Goal: Task Accomplishment & Management: Complete application form

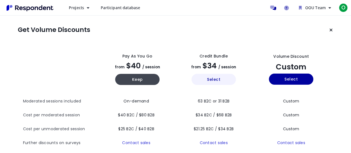
click at [208, 81] on button "Select" at bounding box center [213, 79] width 44 height 11
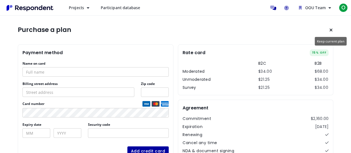
click at [331, 32] on icon "Keep current plan" at bounding box center [330, 30] width 3 height 4
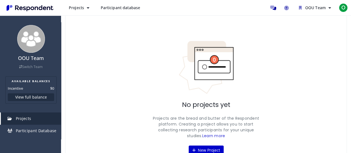
scroll to position [62, 0]
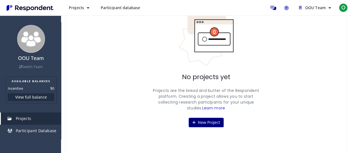
click at [206, 125] on button "New Project" at bounding box center [205, 122] width 35 height 9
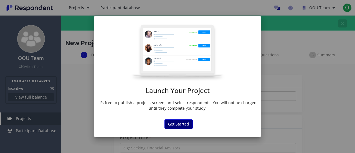
click at [188, 119] on button "Get Started" at bounding box center [178, 123] width 28 height 9
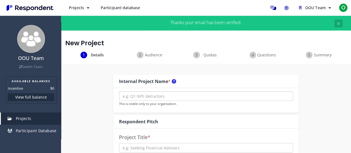
click at [192, 96] on input "text" at bounding box center [206, 95] width 174 height 9
click at [167, 95] on input "text" at bounding box center [206, 95] width 174 height 9
paste input "Knife Block Set Buyer Insights"
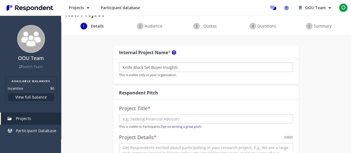
scroll to position [55, 0]
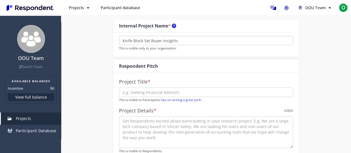
type input "Knife Block Set Buyer Insights"
click at [205, 93] on input "text" at bounding box center [206, 91] width 174 height 9
click at [198, 39] on input "Knife Block Set Buyer Insights" at bounding box center [206, 40] width 174 height 9
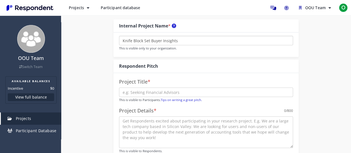
click at [198, 39] on input "Knife Block Set Buyer Insights" at bounding box center [206, 40] width 174 height 9
click at [178, 94] on input "text" at bounding box center [206, 91] width 174 height 9
paste input "US Home Cooks & Knife Block Sets — 5-Interview Sprint"
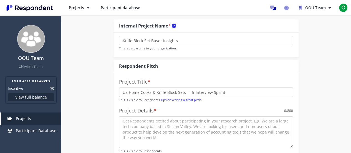
type input "US Home Cooks & Knife Block Sets — 5-Interview Sprint"
click at [251, 78] on div "Project Title * US Home Cooks & Knife Block Sets — 5-Interview Sprint This is v…" at bounding box center [205, 121] width 185 height 96
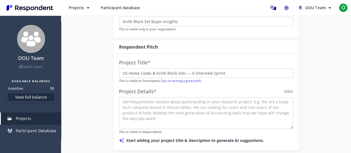
scroll to position [83, 0]
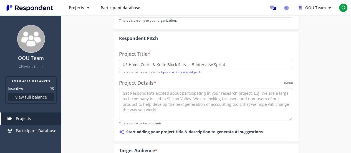
click at [169, 97] on textarea at bounding box center [206, 104] width 174 height 32
paste textarea "We’re running a small, research-only study on how U.S. home cooks choose and ma…"
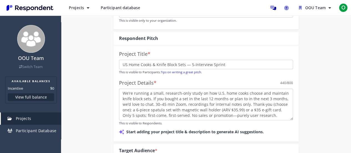
click at [195, 106] on textarea "We’re running a small, research-only study on how U.S. home cooks choose and ma…" at bounding box center [206, 104] width 174 height 32
click at [227, 106] on textarea "We’re running a small, research-only study on how U.S. home cooks choose and ma…" at bounding box center [206, 104] width 174 height 32
click at [258, 106] on textarea "We’re running a small, research-only study on how U.S. home cooks choose and ma…" at bounding box center [206, 104] width 174 height 32
drag, startPoint x: 249, startPoint y: 104, endPoint x: 277, endPoint y: 110, distance: 28.3
click at [277, 110] on textarea "We’re running a small, research-only study on how U.S. home cooks choose and ma…" at bounding box center [206, 104] width 174 height 32
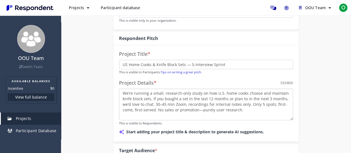
drag, startPoint x: 273, startPoint y: 104, endPoint x: 156, endPoint y: 111, distance: 116.9
click at [156, 111] on textarea "We’re running a small, research-only study on how U.S. home cooks choose and ma…" at bounding box center [206, 104] width 174 height 32
click at [269, 100] on textarea "We’re running a small, research-only study on how U.S. home cooks choose and ma…" at bounding box center [206, 104] width 174 height 32
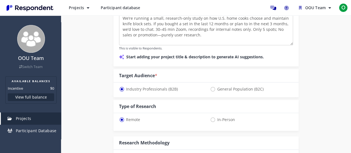
scroll to position [166, 0]
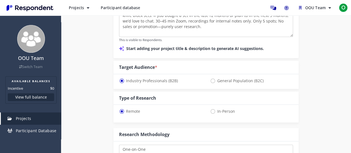
type textarea "We’re running a small, research-only study on how U.S. home cooks choose and ma…"
click at [211, 83] on span "General Population (B2C)" at bounding box center [236, 80] width 53 height 7
click at [211, 82] on input "General Population (B2C)" at bounding box center [212, 80] width 4 height 4
radio input "true"
select select "number:125"
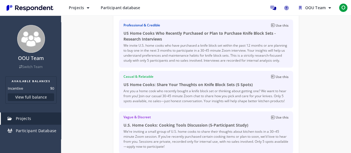
scroll to position [178, 0]
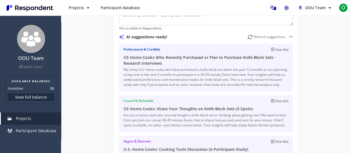
click at [274, 51] on button "Use this" at bounding box center [279, 49] width 17 height 5
type input "US Home Cooks Who Recently Purchased or Plan to Purchase Knife Block Sets - Res…"
type textarea "We invite U.S. home cooks who have purchased a knife block set within the past …"
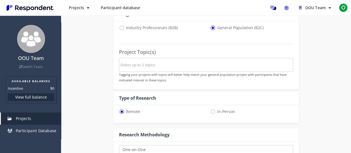
scroll to position [357, 0]
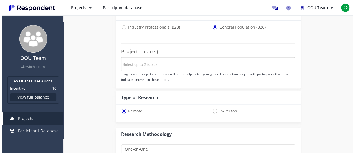
scroll to position [0, 0]
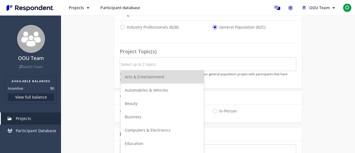
click at [203, 67] on input "Select up to 2 topics" at bounding box center [162, 64] width 83 height 9
click at [209, 54] on div "Project Topic(s) Tagging your projects with topics will better help match your …" at bounding box center [208, 62] width 177 height 39
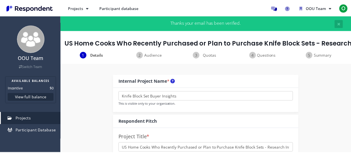
scroll to position [357, 0]
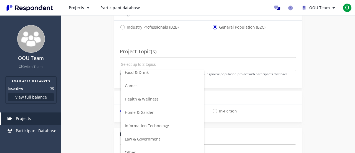
scroll to position [139, 0]
click at [165, 86] on li "Home & Garden" at bounding box center [162, 84] width 83 height 13
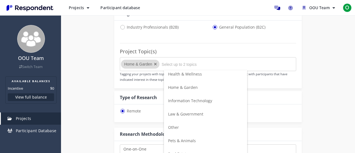
scroll to position [196, 0]
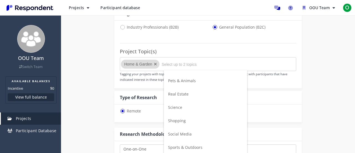
click at [182, 127] on li "Social Media" at bounding box center [205, 133] width 83 height 13
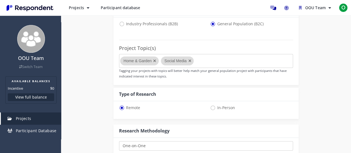
scroll to position [361, 0]
click at [192, 65] on icon "Remove Social Media" at bounding box center [189, 60] width 8 height 9
click at [192, 67] on md-chips-wrap "Home & Garden" at bounding box center [206, 60] width 174 height 14
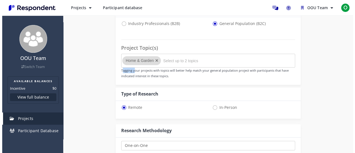
scroll to position [0, 0]
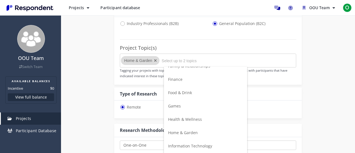
scroll to position [53, 0]
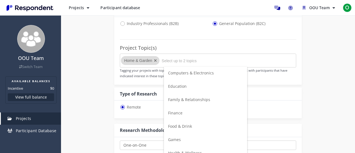
click at [187, 124] on span "Food & Drink" at bounding box center [180, 125] width 24 height 5
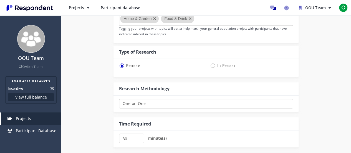
scroll to position [451, 0]
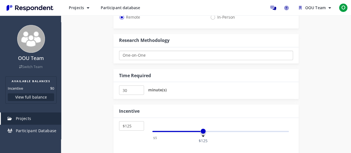
click at [187, 60] on select "One-on-One Focus Group Unmoderated Study Survey Diary Study" at bounding box center [206, 54] width 174 height 9
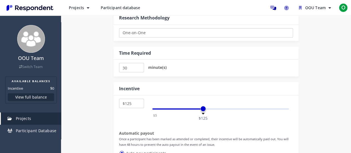
scroll to position [475, 0]
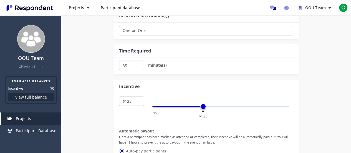
click at [137, 70] on input "35" at bounding box center [131, 64] width 25 height 9
click at [137, 70] on input "40" at bounding box center [131, 64] width 25 height 9
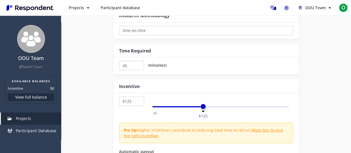
click at [137, 70] on input "45" at bounding box center [131, 64] width 25 height 9
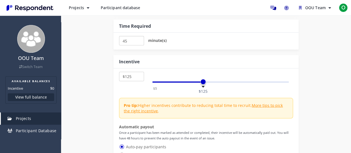
scroll to position [500, 0]
click at [137, 45] on input "45" at bounding box center [131, 39] width 25 height 9
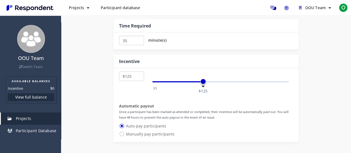
click at [137, 45] on input "35" at bounding box center [131, 39] width 25 height 9
click at [137, 45] on input "30" at bounding box center [131, 39] width 25 height 9
click at [137, 45] on input "25" at bounding box center [131, 39] width 25 height 9
type input "30"
click at [138, 45] on input "30" at bounding box center [131, 39] width 25 height 9
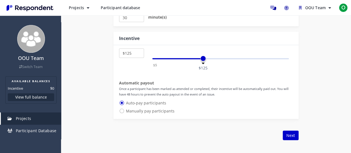
scroll to position [524, 0]
click at [121, 118] on div "$5 $10 $15 $20 $25 $30 $35 $40 $45 $50 $55 $60 $65 $70 $75 $80 $85 $90 $95 $100…" at bounding box center [205, 81] width 185 height 74
click at [120, 113] on span "Manually pay participants" at bounding box center [146, 110] width 55 height 7
click at [120, 111] on input "Manually pay participants" at bounding box center [121, 110] width 4 height 4
radio input "true"
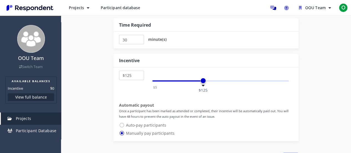
scroll to position [498, 0]
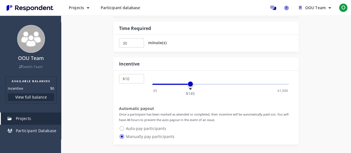
select select "number:5"
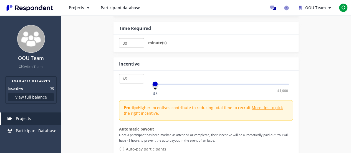
drag, startPoint x: 202, startPoint y: 94, endPoint x: 145, endPoint y: 92, distance: 56.8
click at [145, 89] on div "$5 $10 $15 $20 $25 $30 $35 $40 $45 $50 $55 $60 $65 $70 $75 $80 $85 $90 $95 $100…" at bounding box center [206, 81] width 174 height 15
click at [137, 47] on input "35" at bounding box center [131, 42] width 25 height 9
click at [137, 47] on input "40" at bounding box center [131, 42] width 25 height 9
type input "45"
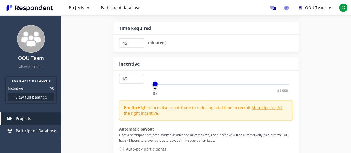
click at [137, 47] on input "45" at bounding box center [131, 42] width 25 height 9
drag, startPoint x: 154, startPoint y: 92, endPoint x: 160, endPoint y: 93, distance: 5.4
click at [160, 86] on span at bounding box center [160, 84] width 6 height 6
select select "number:35"
drag, startPoint x: 160, startPoint y: 92, endPoint x: 162, endPoint y: 93, distance: 3.0
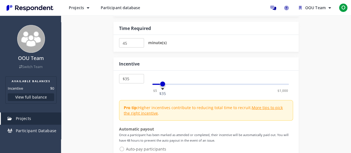
click at [162, 86] on span at bounding box center [163, 84] width 6 height 6
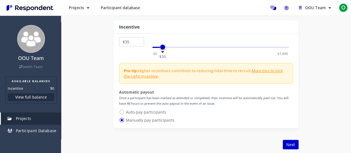
scroll to position [543, 0]
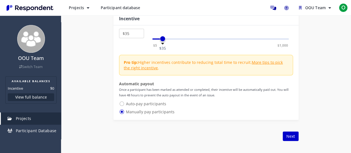
click at [131, 44] on div "$5 $10 $15 $20 $25 $30 $35 $40 $45 $50 $55 $60 $65 $70 $75 $80 $85 $90 $95 $100…" at bounding box center [206, 36] width 174 height 15
click at [132, 38] on select "$5 $10 $15 $20 $25 $30 $35 $40 $45 $50 $55 $60 $65 $70 $75 $80 $85 $90 $95 $100…" at bounding box center [131, 33] width 25 height 9
click at [134, 38] on select "$5 $10 $15 $20 $25 $30 $35 $40 $45 $50 $55 $60 $65 $70 $75 $80 $85 $90 $95 $100…" at bounding box center [131, 33] width 25 height 9
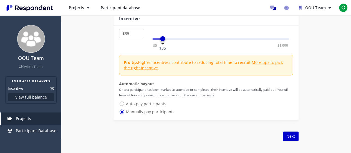
click at [136, 38] on select "$5 $10 $15 $20 $25 $30 $35 $40 $45 $50 $55 $60 $65 $70 $75 $80 $85 $90 $95 $100…" at bounding box center [131, 33] width 25 height 9
click at [224, 40] on div "$5 $1,000 $35" at bounding box center [220, 36] width 145 height 15
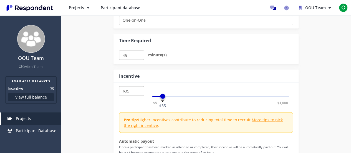
scroll to position [541, 0]
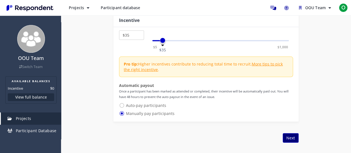
click at [294, 142] on button "Next" at bounding box center [290, 137] width 16 height 9
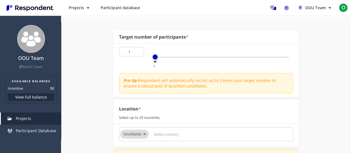
scroll to position [83, 0]
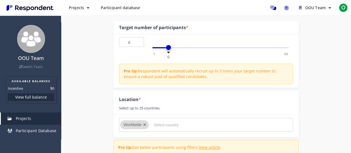
type input "5"
drag, startPoint x: 155, startPoint y: 47, endPoint x: 165, endPoint y: 49, distance: 10.1
click at [165, 49] on span at bounding box center [166, 48] width 6 height 6
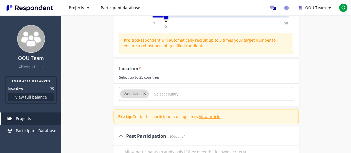
scroll to position [139, 0]
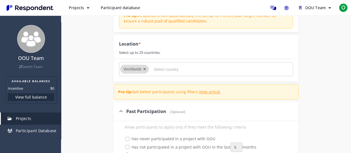
click at [164, 73] on input "Select country" at bounding box center [195, 69] width 83 height 9
click at [146, 68] on icon "Remove Worldwide" at bounding box center [144, 69] width 3 height 4
click at [169, 69] on input "Select country" at bounding box center [195, 69] width 83 height 9
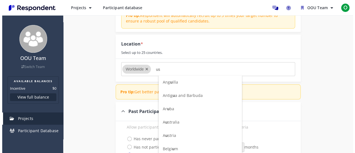
scroll to position [0, 0]
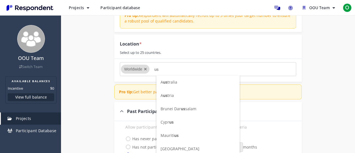
type input "u"
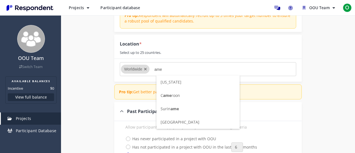
type input "ame"
click at [188, 122] on span "[GEOGRAPHIC_DATA]" at bounding box center [179, 121] width 39 height 5
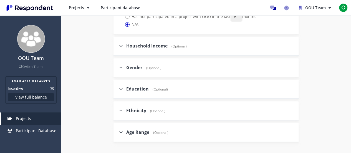
scroll to position [305, 0]
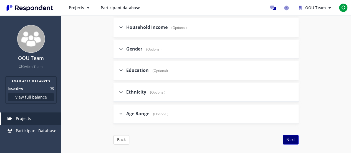
click at [294, 139] on button "Next" at bounding box center [290, 139] width 16 height 9
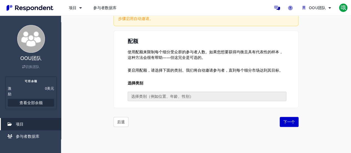
scroll to position [96, 0]
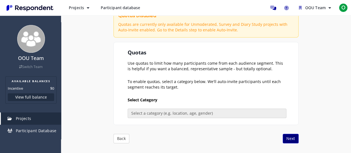
click at [288, 137] on button "Next" at bounding box center [290, 138] width 16 height 9
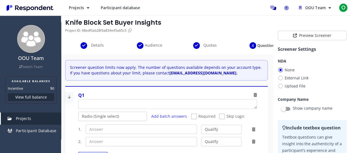
scroll to position [32, 0]
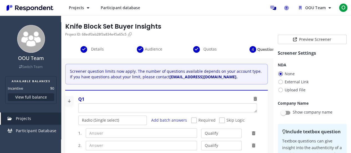
click at [134, 107] on textarea "Which of the following categories best describes your firm's total assets under…" at bounding box center [167, 107] width 178 height 9
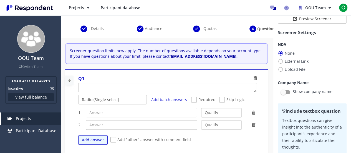
scroll to position [28, 0]
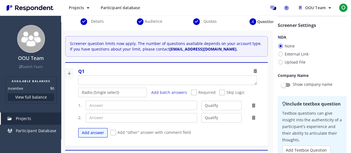
click at [96, 24] on span "Details" at bounding box center [97, 22] width 18 height 6
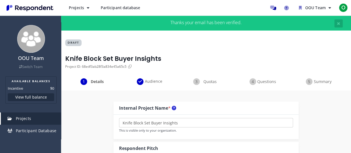
scroll to position [0, 0]
click at [205, 83] on span "Quotas" at bounding box center [210, 82] width 18 height 6
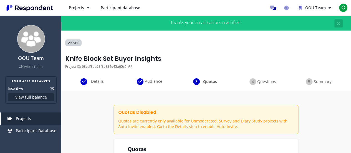
click at [256, 83] on div "Questions" at bounding box center [262, 81] width 56 height 7
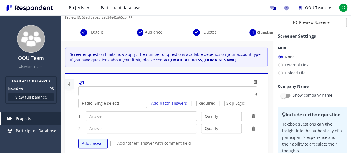
scroll to position [47, 0]
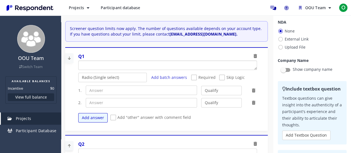
click at [138, 67] on textarea "Which of the following categories best describes your firm's total assets under…" at bounding box center [167, 65] width 178 height 9
click at [125, 66] on textarea "Which of the following categories best describes your firm's total assets under…" at bounding box center [167, 65] width 178 height 9
paste textarea "Are you the primary or joint decision-maker for buying kitchenware at home?"
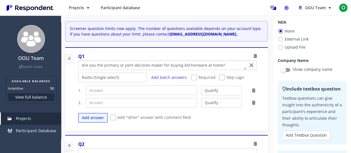
type textarea "Are you the primary or joint decision-maker for buying kitchenware at home?"
click at [128, 92] on input "text" at bounding box center [141, 89] width 111 height 9
click at [126, 88] on input "text" at bounding box center [141, 89] width 111 height 9
paste input "Yes (primary)"
type input "Yes (primary)"
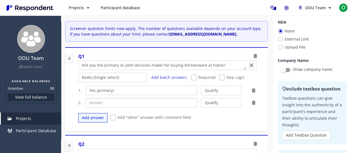
click at [109, 101] on input "text" at bounding box center [141, 102] width 111 height 9
paste input "Yes (primary)"
click at [126, 102] on input "Yes (primary)" at bounding box center [141, 102] width 111 height 9
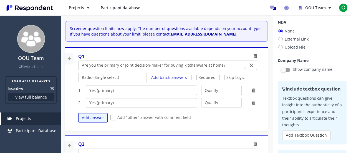
paste input "shared"
type input "Yes (shared)"
click at [93, 118] on button "Add answer" at bounding box center [92, 117] width 29 height 9
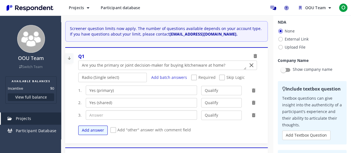
click at [119, 116] on input "text" at bounding box center [141, 114] width 111 height 9
paste input "No"
type input "No"
click at [234, 114] on select "Qualify Disqualify" at bounding box center [221, 114] width 41 height 9
select select "number:2"
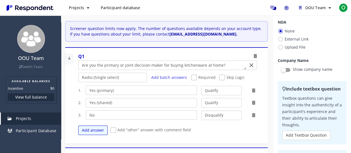
click at [201, 110] on select "Qualify Disqualify" at bounding box center [221, 114] width 41 height 9
click at [231, 132] on div "Add answer Add "other" answer with comment field" at bounding box center [169, 129] width 183 height 15
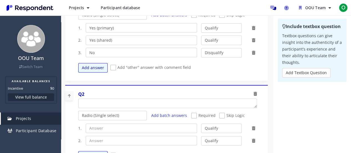
scroll to position [139, 0]
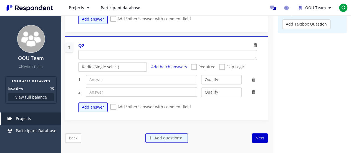
click at [138, 52] on textarea "Which of the following categories best describes your firm's total assets under…" at bounding box center [167, 54] width 178 height 9
paste textarea "Which applies to you regarding a knife block set?"
type textarea "Which applies to you regarding a knife block set?"
click at [117, 80] on input "text" at bounding box center [141, 79] width 111 height 9
click at [132, 83] on input "text" at bounding box center [141, 79] width 111 height 9
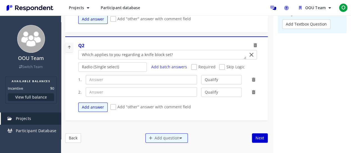
paste input "Purchased in the past 18 months"
type input "Purchased in the past 18 months"
click at [151, 96] on div "1. Purchased in the past 18 months Qualify Disqualify 2. Qualify Disqualify Add…" at bounding box center [169, 93] width 183 height 42
paste input "Plan to purchase in the next 12 months"
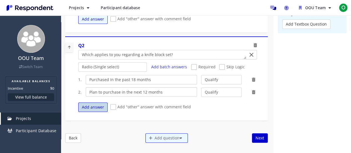
type input "Plan to purchase in the next 12 months"
click at [98, 105] on button "Add answer" at bounding box center [92, 106] width 29 height 9
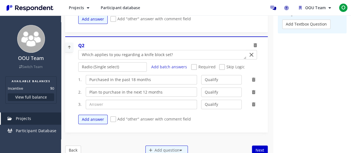
click at [130, 103] on input "text" at bounding box center [141, 103] width 111 height 9
type input "Neither"
click at [154, 131] on fieldset "Q1 Radio (Single select) Checkbox (Multi select) Multi-line text box Single-lin…" at bounding box center [166, 34] width 202 height 206
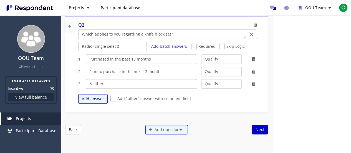
scroll to position [166, 0]
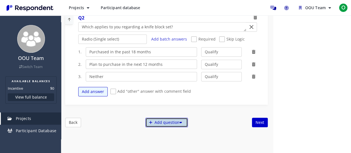
click at [167, 123] on div "Add question" at bounding box center [166, 122] width 42 height 9
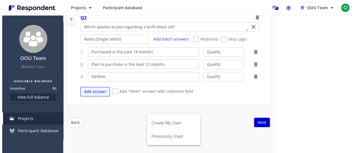
scroll to position [0, 0]
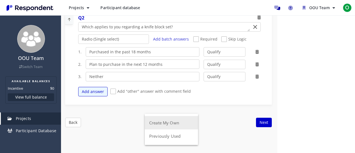
click at [156, 125] on button "Create My Own" at bounding box center [171, 122] width 53 height 13
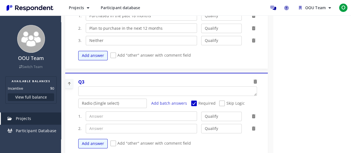
click at [70, 83] on icon at bounding box center [69, 83] width 8 height 9
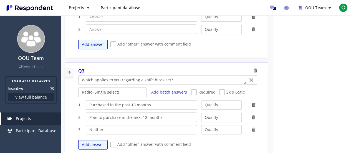
scroll to position [198, 0]
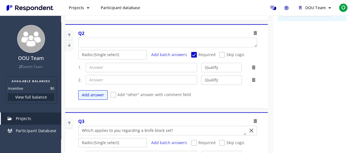
click at [109, 47] on div "Q2 Radio (Single select) Checkbox (Multi select) Multi-line text box Single-lin…" at bounding box center [167, 66] width 185 height 78
click at [124, 42] on textarea "Which of the following categories best describes your firm's total assets under…" at bounding box center [167, 42] width 178 height 9
paste textarea "Are you the primary or joint decision-maker for buying kitchenware at home?"
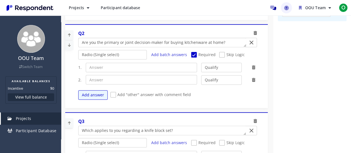
type textarea "Are you the primary or joint decision-maker for buying kitchenware at home?"
click at [147, 65] on input "text" at bounding box center [141, 67] width 111 height 9
paste input "Yes (primary)"
type input "Yes (primary)"
click at [136, 77] on input "text" at bounding box center [141, 79] width 111 height 9
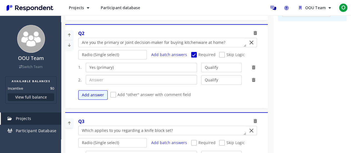
paste input "Yes (shared)"
type input "Yes (shared)"
click at [103, 96] on button "Add answer" at bounding box center [92, 94] width 29 height 9
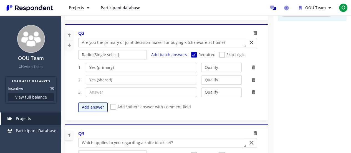
click at [152, 39] on textarea "Which of the following categories best describes your firm's total assets under…" at bounding box center [161, 42] width 167 height 9
paste textarea "a primary or shared cook"
type textarea "Are you a primary or shared cook?"
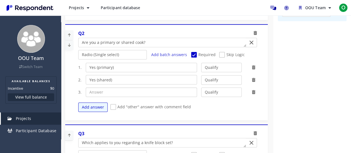
click at [126, 87] on input "text" at bounding box center [141, 91] width 111 height 9
paste input "Neither"
type input "Neither"
drag, startPoint x: 98, startPoint y: 67, endPoint x: 69, endPoint y: 67, distance: 28.8
click at [69, 67] on div "Q2 Radio (Single select) Checkbox (Multi select) Multi-line text box Single-lin…" at bounding box center [166, 72] width 202 height 96
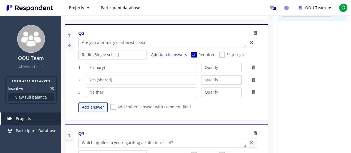
click at [126, 64] on input "Primary)" at bounding box center [141, 67] width 111 height 9
type input "Primary"
drag, startPoint x: 99, startPoint y: 78, endPoint x: 78, endPoint y: 79, distance: 21.6
click at [78, 79] on div "2. Yes (shared) Qualify Disqualify" at bounding box center [169, 80] width 183 height 10
drag, startPoint x: 117, startPoint y: 78, endPoint x: 110, endPoint y: 79, distance: 6.7
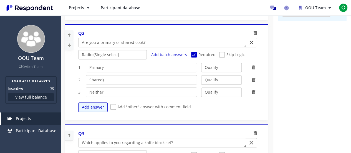
click at [115, 78] on input "Shared)" at bounding box center [141, 79] width 111 height 9
type input "Shared"
click at [233, 94] on select "Qualify Disqualify" at bounding box center [221, 91] width 41 height 9
select select "number:2"
click at [201, 87] on select "Qualify Disqualify" at bounding box center [221, 91] width 41 height 9
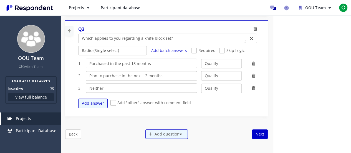
scroll to position [309, 0]
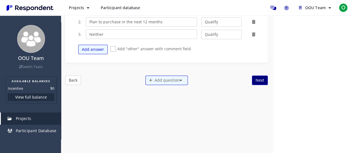
click at [257, 77] on button "Next" at bounding box center [260, 79] width 16 height 9
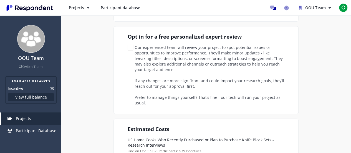
scroll to position [170, 0]
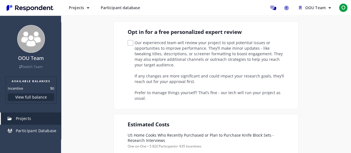
click at [131, 40] on span "Our experienced team will review your project to spot potential issues or oppor…" at bounding box center [206, 43] width 159 height 7
click at [131, 41] on input "Our experienced team will review your project to spot potential issues or oppor…" at bounding box center [129, 43] width 4 height 4
checkbox input "true"
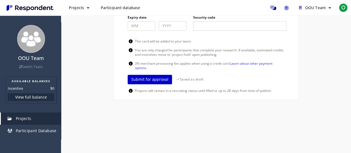
scroll to position [425, 0]
